Goal: Task Accomplishment & Management: Use online tool/utility

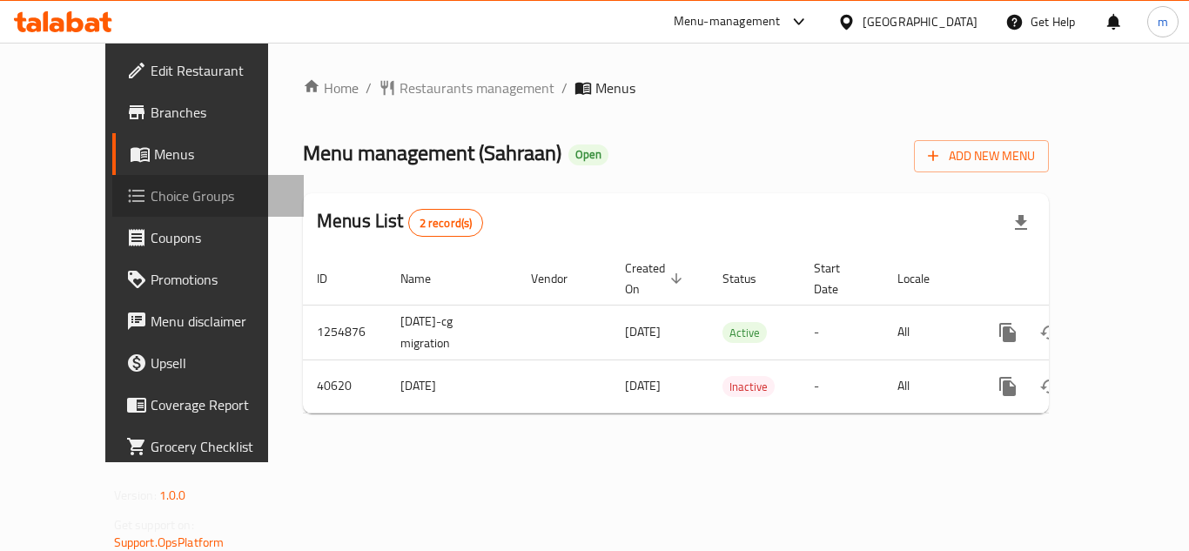
click at [151, 198] on span "Choice Groups" at bounding box center [220, 195] width 139 height 21
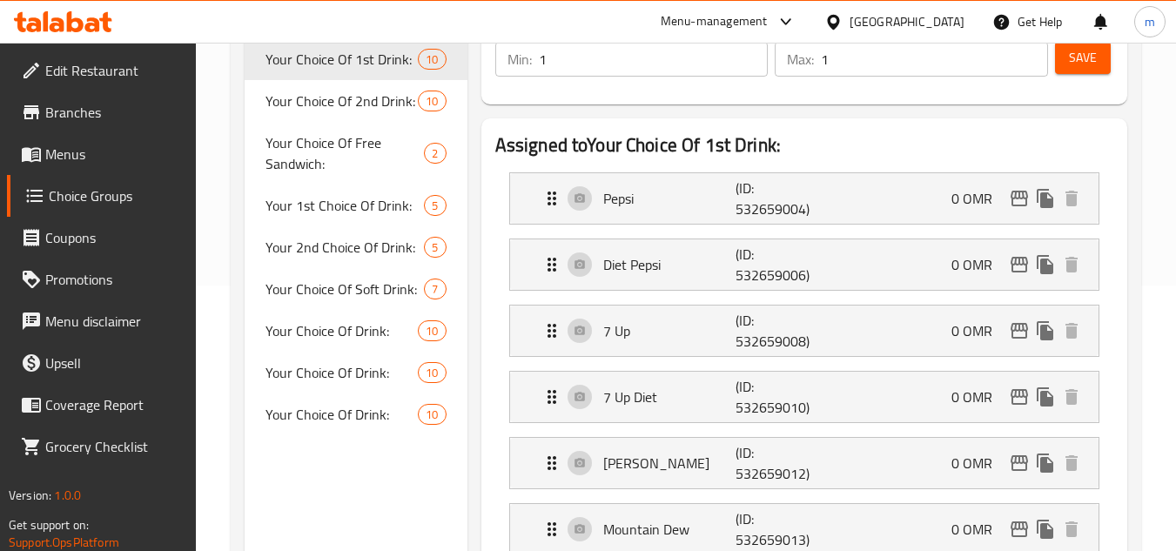
scroll to position [203, 0]
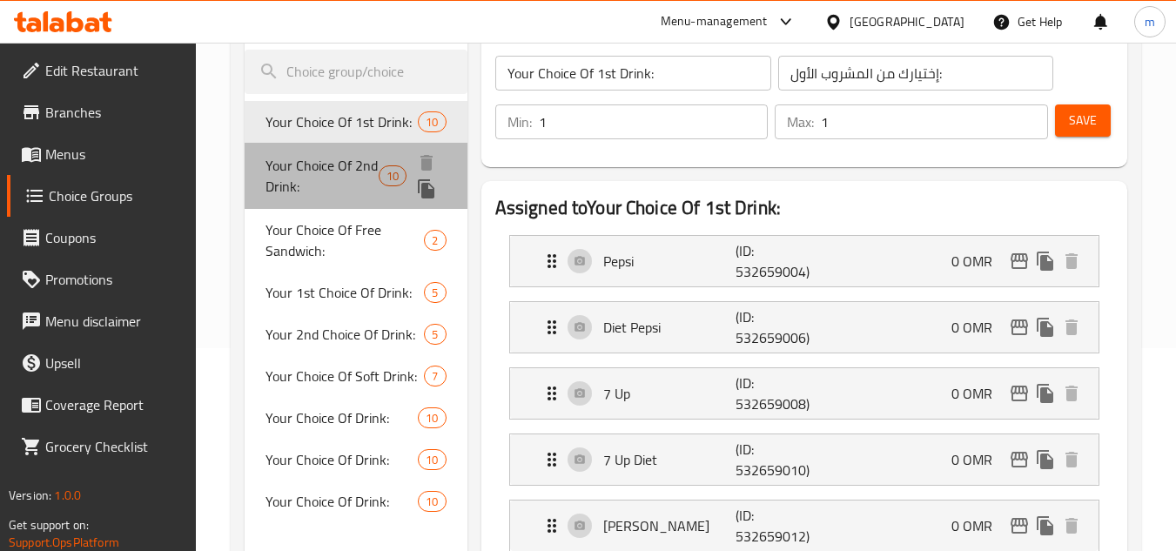
click at [328, 165] on span "Your Choice Of 2nd Drink:" at bounding box center [322, 176] width 113 height 42
type input "Your Choice Of 2nd Drink:"
type input "إختيارك من المشروب الثاني:"
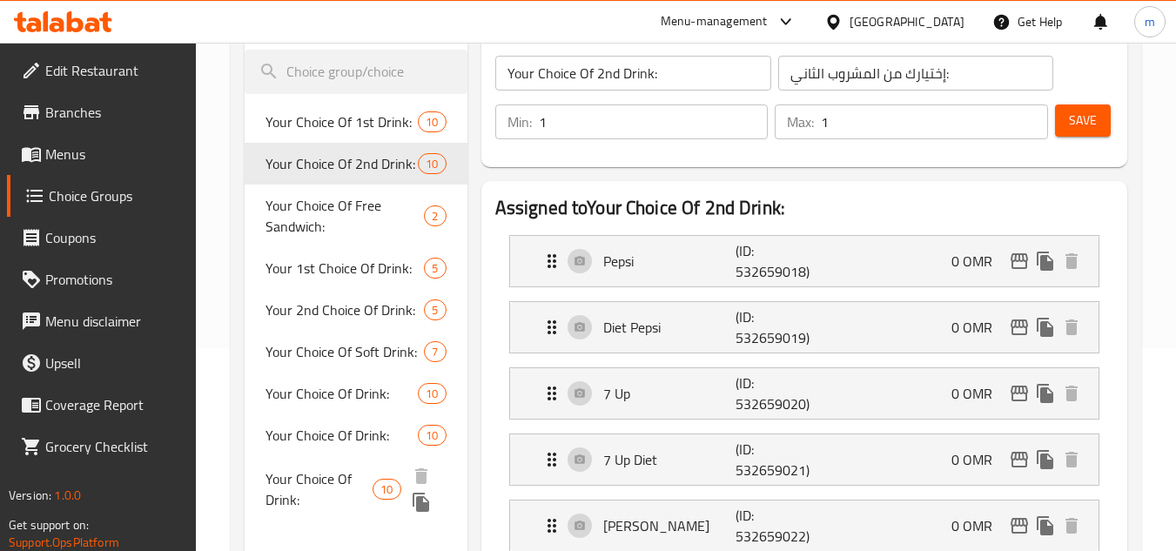
click at [313, 504] on span "Your Choice Of Drink:" at bounding box center [319, 489] width 107 height 42
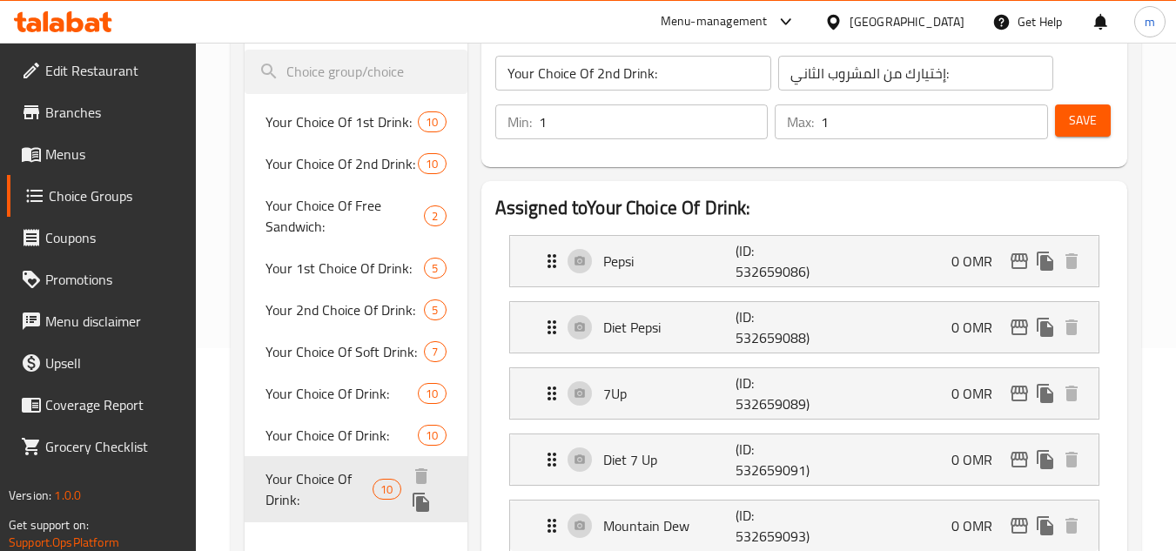
type input "Your Choice Of Drink:"
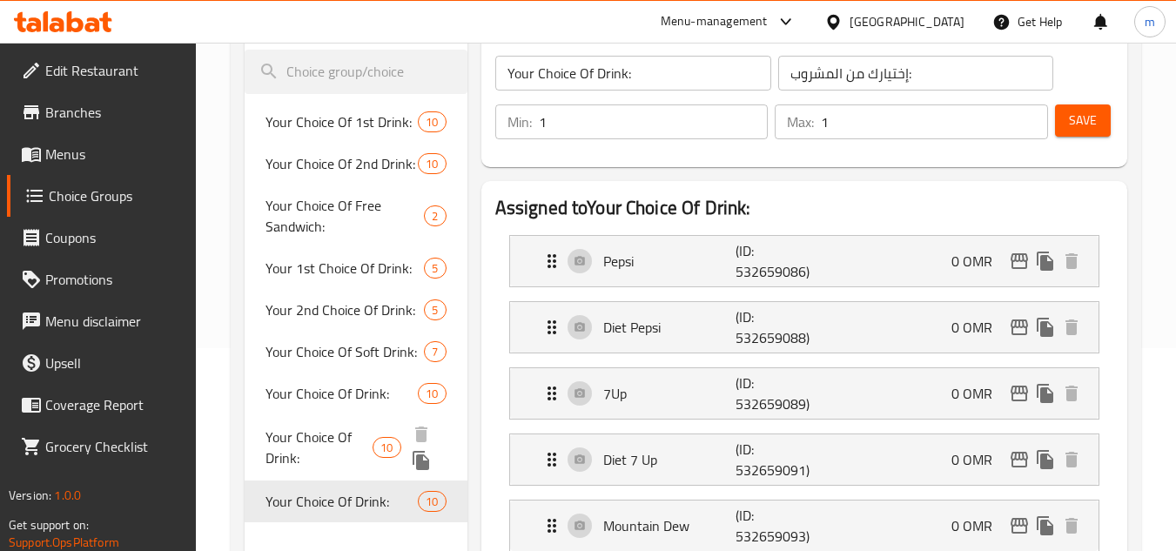
click at [315, 441] on span "Your Choice Of Drink:" at bounding box center [319, 448] width 107 height 42
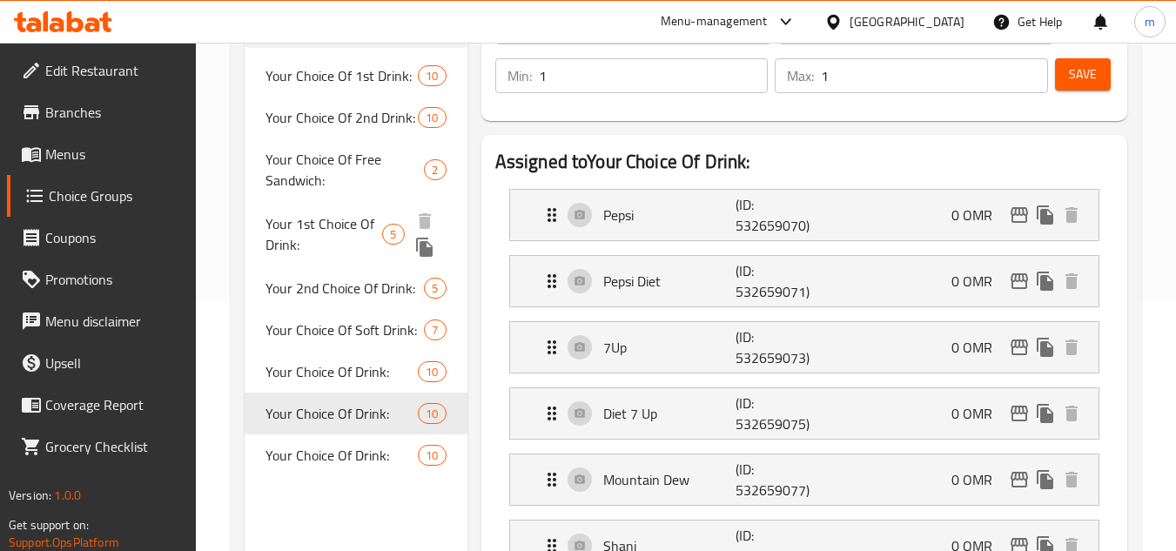
scroll to position [407, 0]
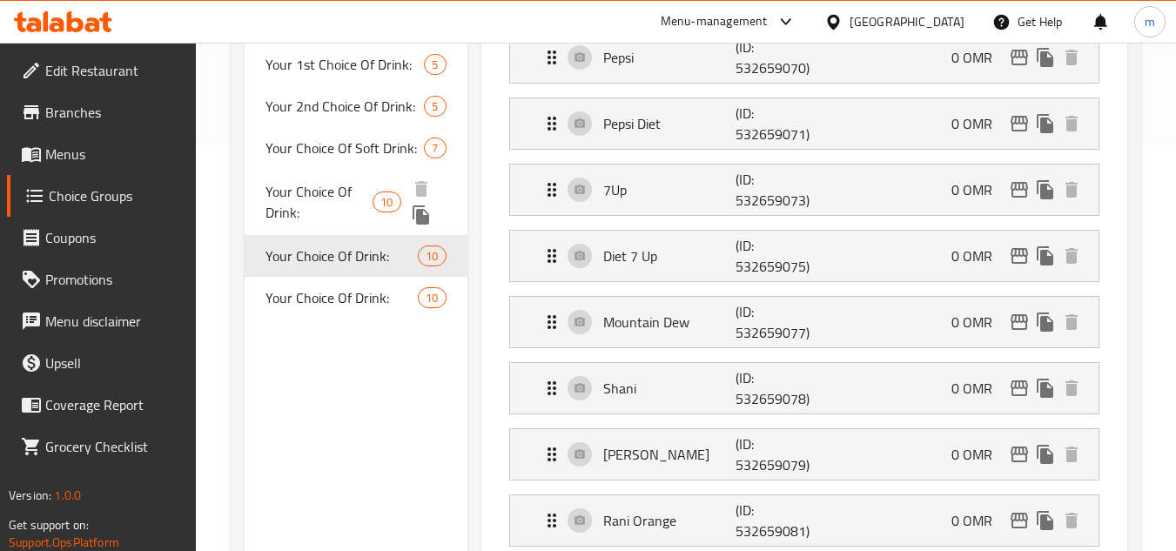
click at [355, 188] on span "Your Choice Of Drink:" at bounding box center [319, 202] width 107 height 42
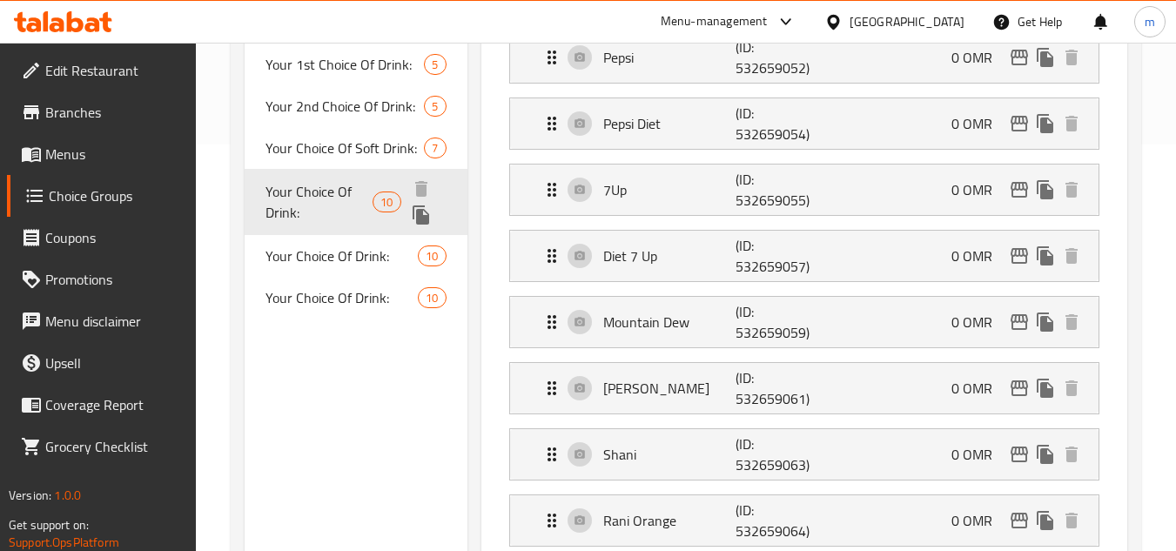
type input "إختيارك من المشروب:"
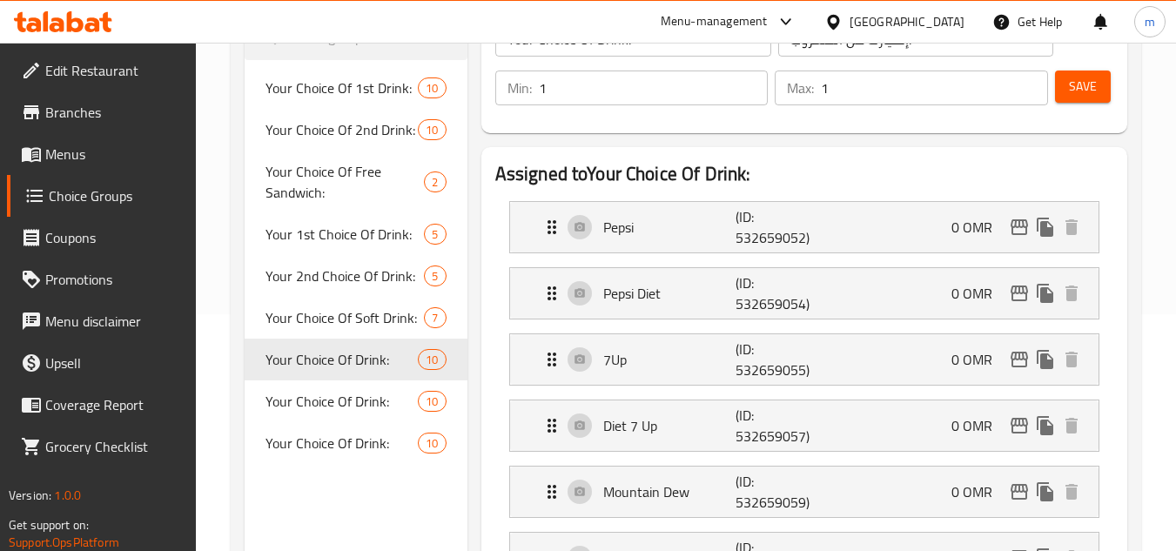
scroll to position [203, 0]
